Goal: Navigation & Orientation: Find specific page/section

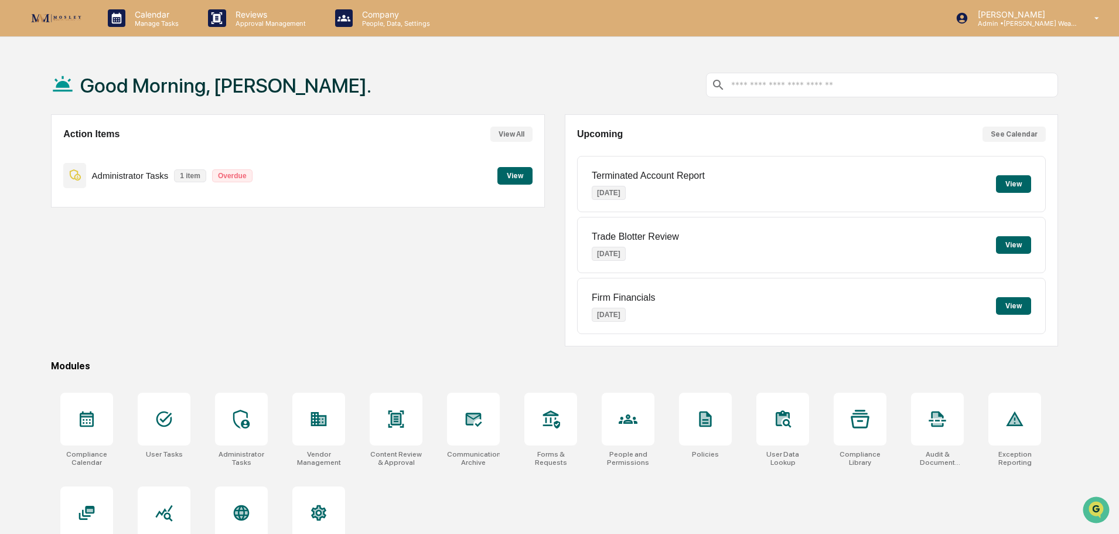
click at [516, 182] on button "View" at bounding box center [514, 176] width 35 height 18
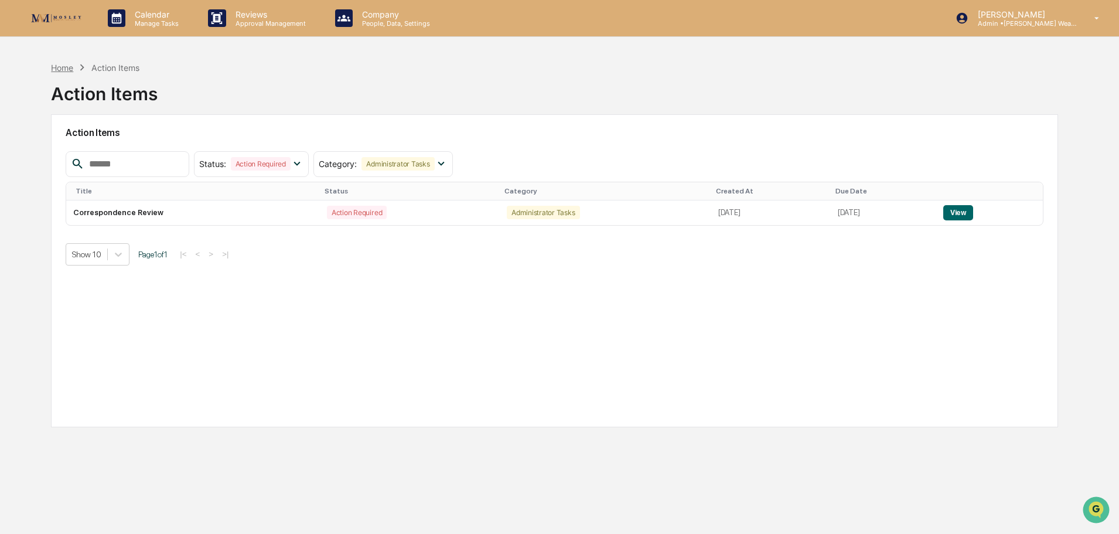
click at [73, 71] on div "Home" at bounding box center [62, 68] width 22 height 10
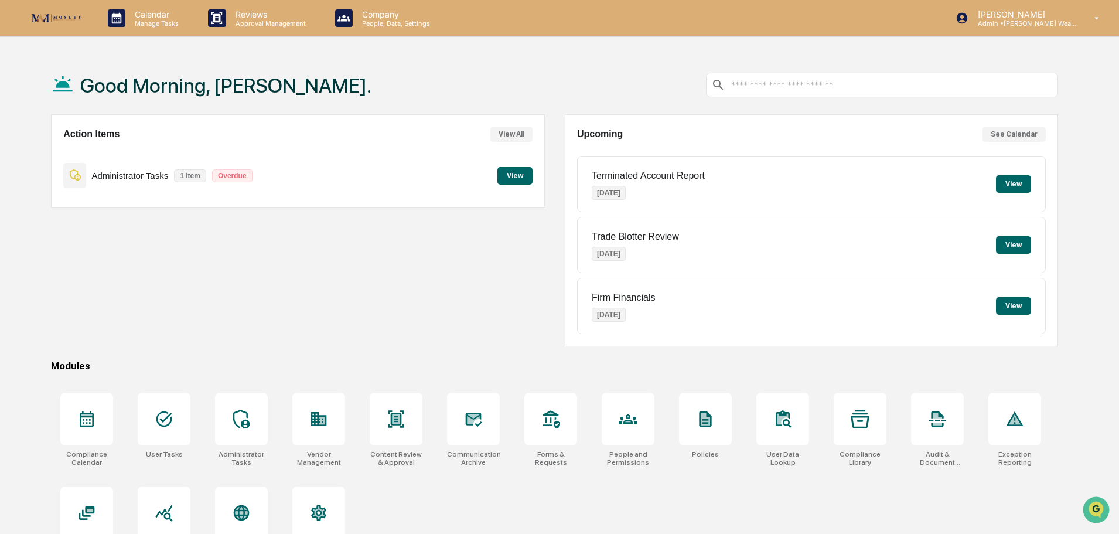
click at [515, 173] on button "View" at bounding box center [514, 176] width 35 height 18
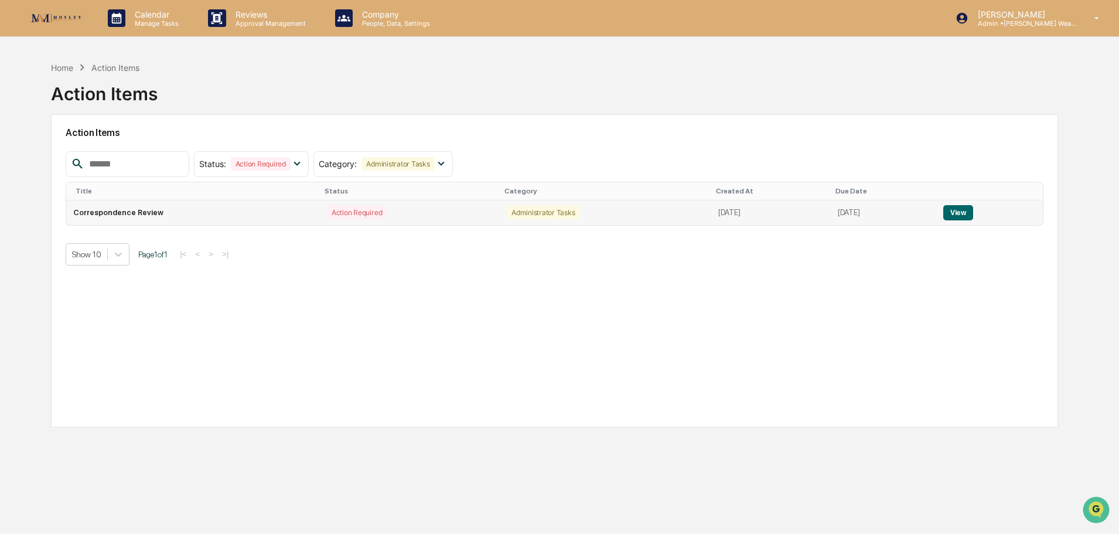
click at [959, 210] on button "View" at bounding box center [958, 212] width 30 height 15
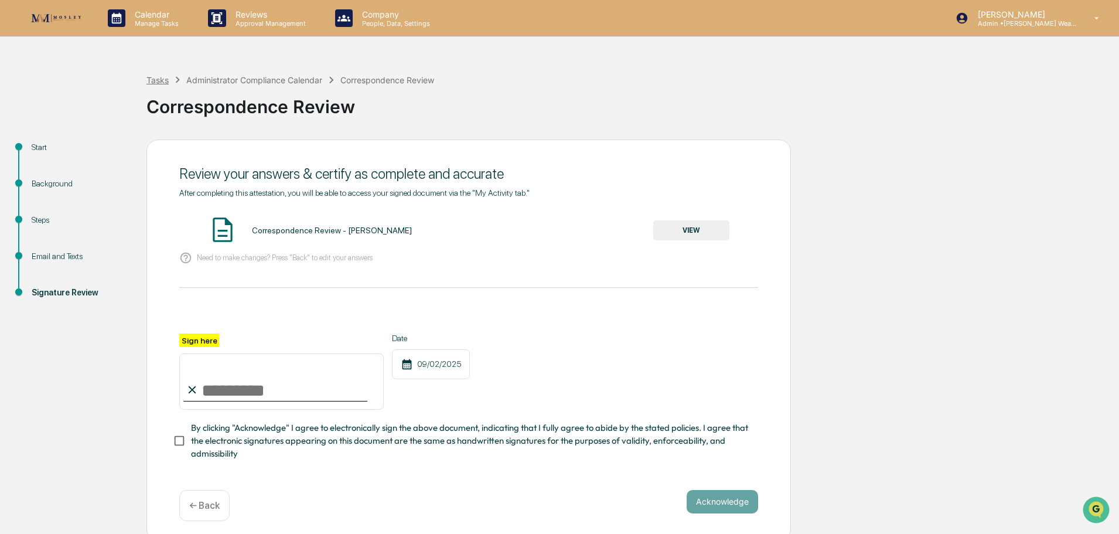
click at [159, 79] on div "Tasks" at bounding box center [157, 80] width 22 height 10
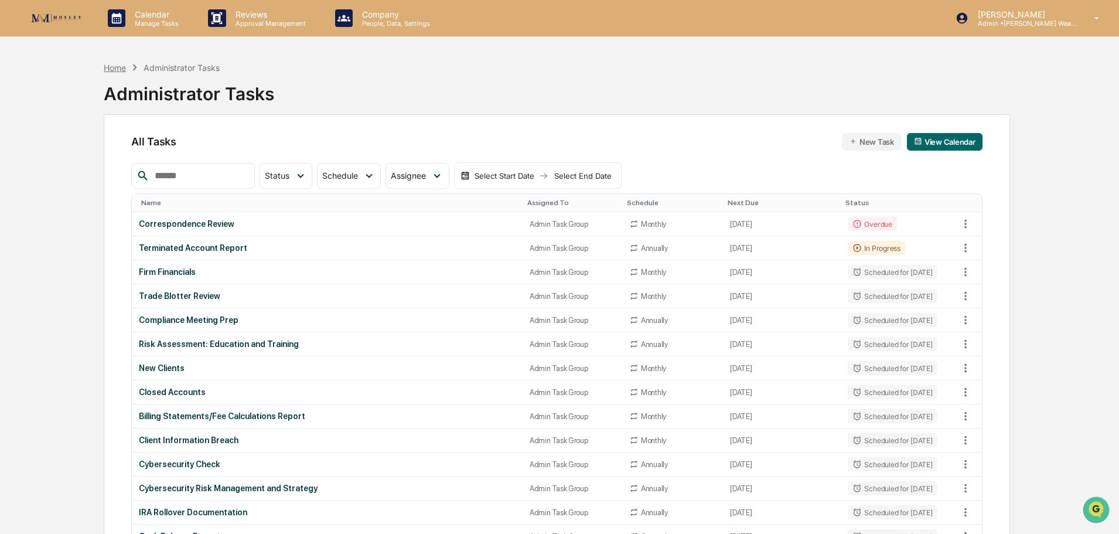
click at [116, 66] on div "Home" at bounding box center [115, 68] width 22 height 10
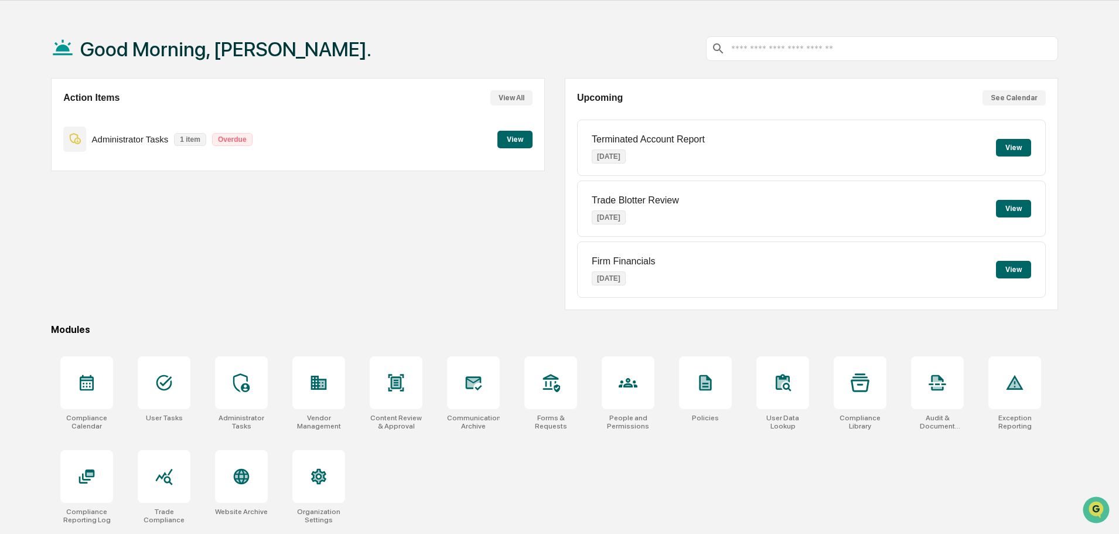
scroll to position [56, 0]
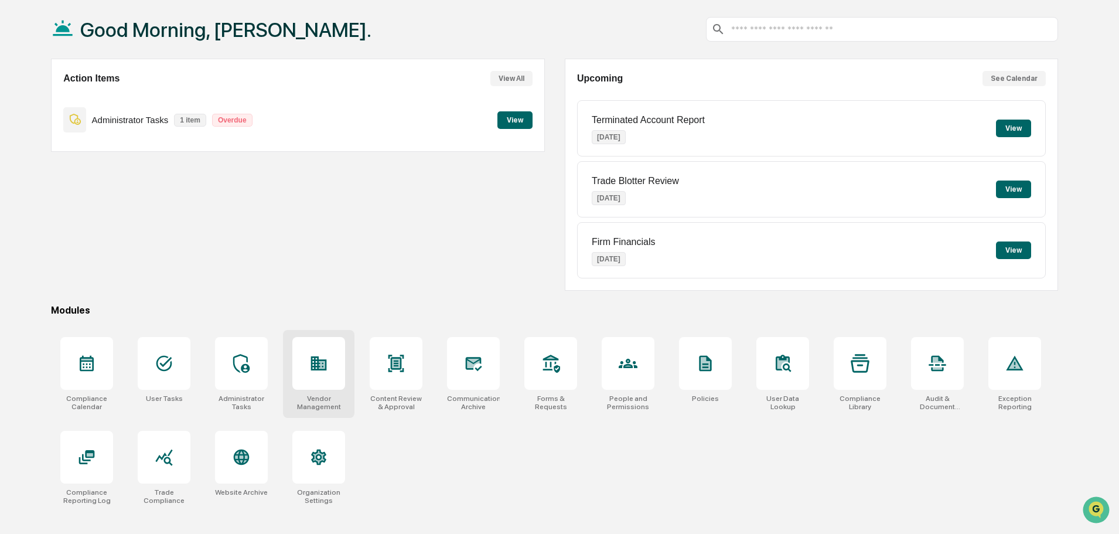
click at [318, 347] on div at bounding box center [318, 363] width 53 height 53
